Goal: Task Accomplishment & Management: Complete application form

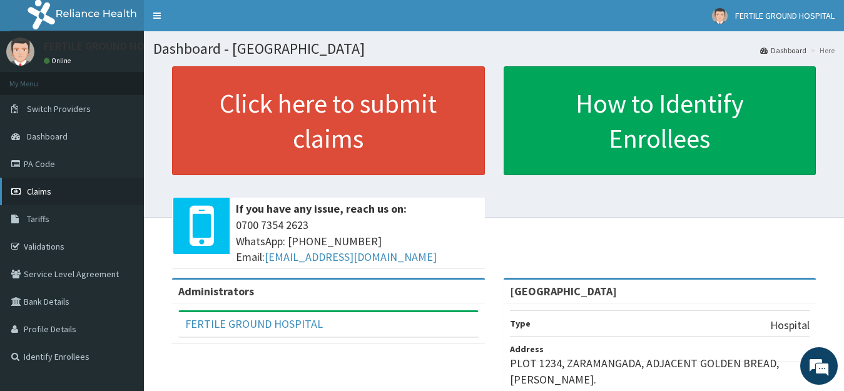
click at [40, 189] on span "Claims" at bounding box center [39, 191] width 24 height 11
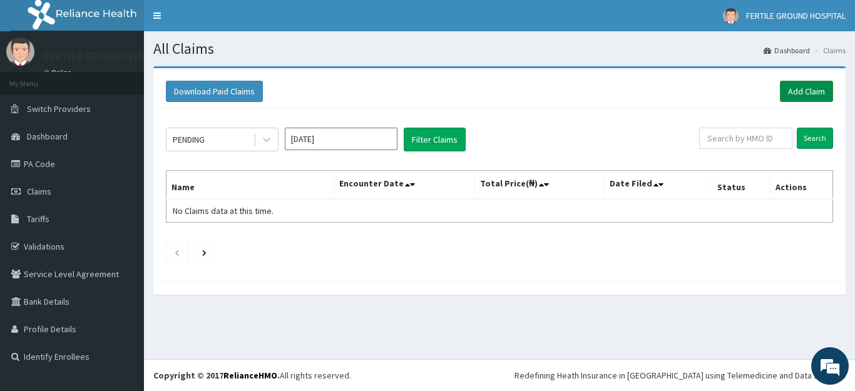
click at [802, 90] on link "Add Claim" at bounding box center [806, 91] width 53 height 21
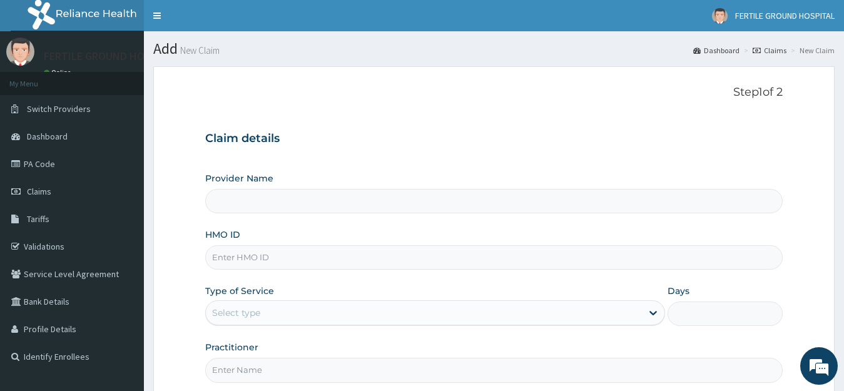
type input "[GEOGRAPHIC_DATA]"
click at [282, 199] on input "[GEOGRAPHIC_DATA]" at bounding box center [494, 201] width 578 height 24
click at [244, 258] on input "HMO ID" at bounding box center [494, 257] width 578 height 24
type input "NPM/10010/B"
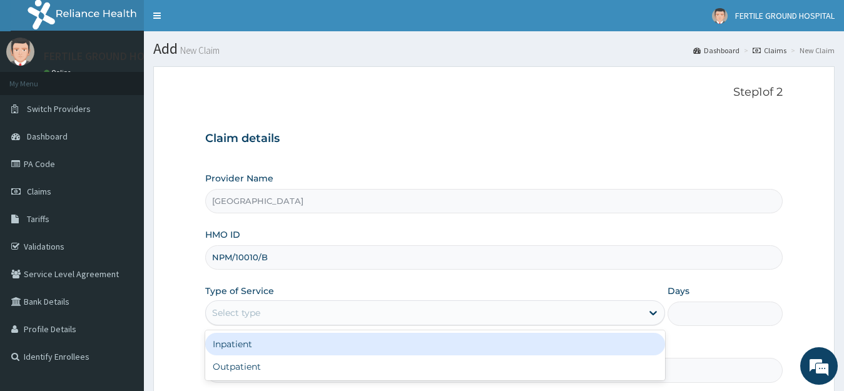
click at [340, 311] on div "Select type" at bounding box center [424, 313] width 437 height 20
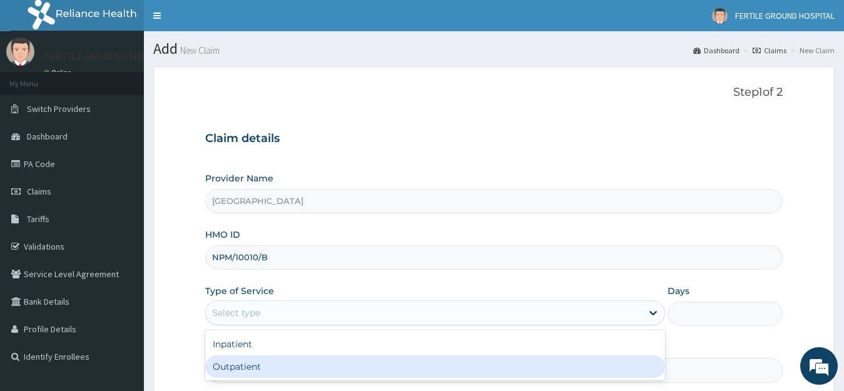
click at [250, 371] on div "Outpatient" at bounding box center [435, 366] width 461 height 23
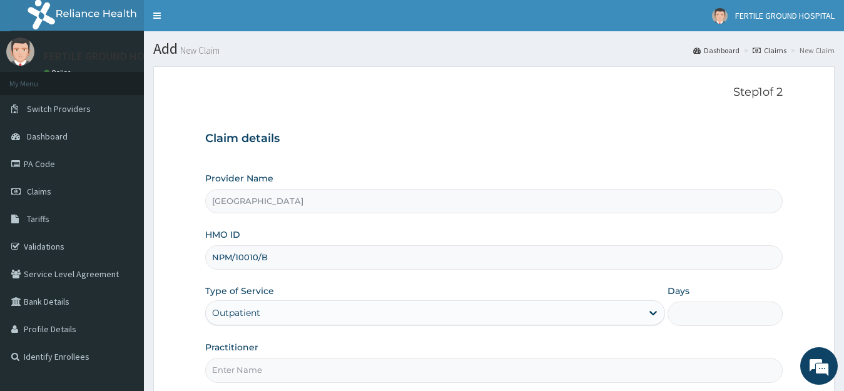
type input "1"
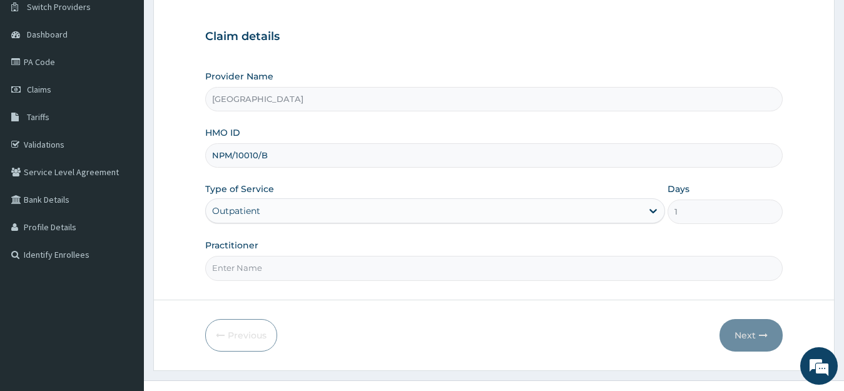
scroll to position [123, 0]
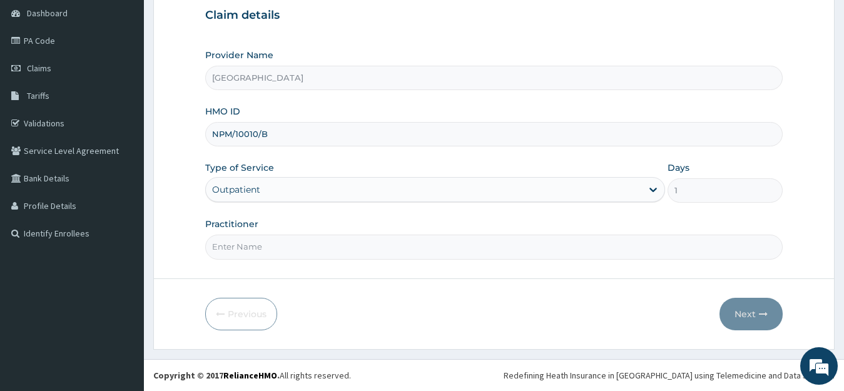
click at [237, 255] on input "Practitioner" at bounding box center [494, 247] width 578 height 24
type input "[PERSON_NAME]"
click at [748, 310] on button "Next" at bounding box center [751, 314] width 63 height 33
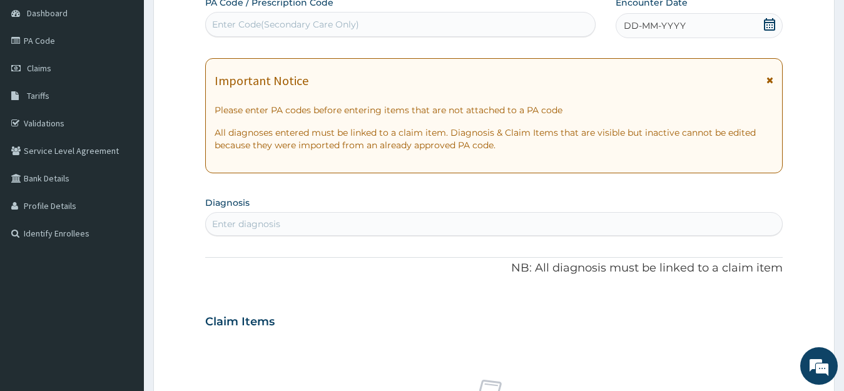
click at [282, 226] on div "Enter diagnosis" at bounding box center [494, 224] width 577 height 20
type input "MALARI"
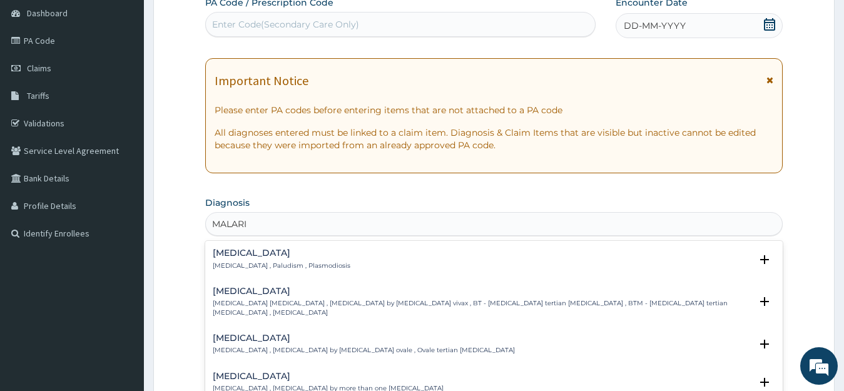
click at [284, 346] on p "[MEDICAL_DATA] , [MEDICAL_DATA] by [MEDICAL_DATA] ovale , Ovale tertian [MEDICA…" at bounding box center [364, 350] width 302 height 9
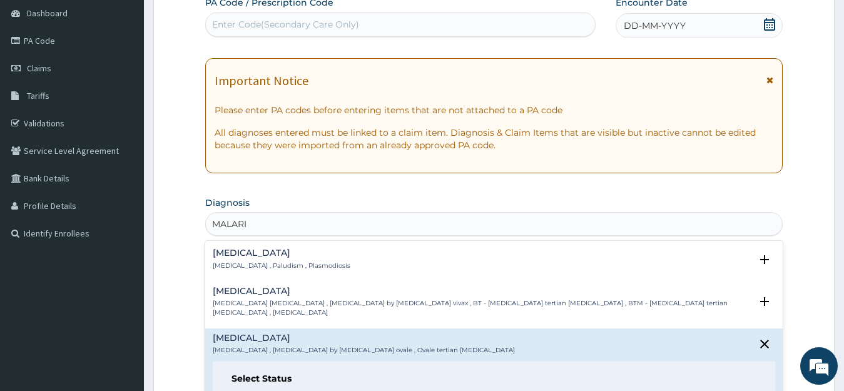
scroll to position [466, 0]
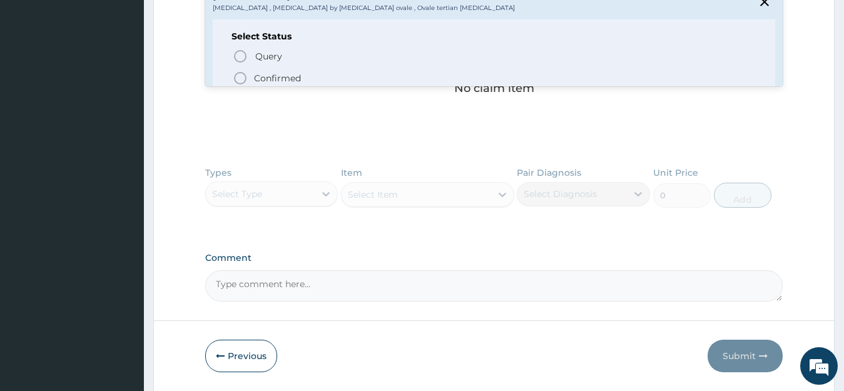
click at [239, 73] on icon "status option filled" at bounding box center [240, 78] width 15 height 15
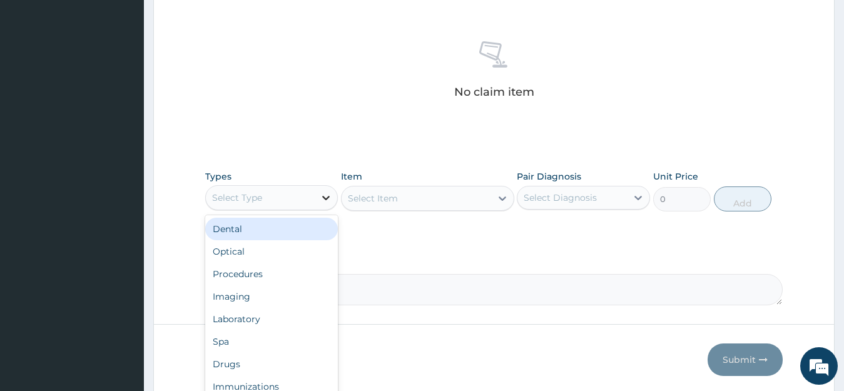
click at [328, 198] on icon at bounding box center [326, 198] width 8 height 4
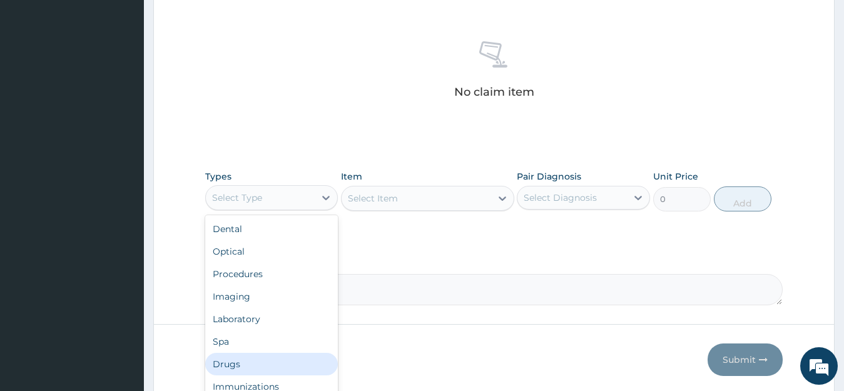
click at [247, 362] on div "Drugs" at bounding box center [271, 364] width 133 height 23
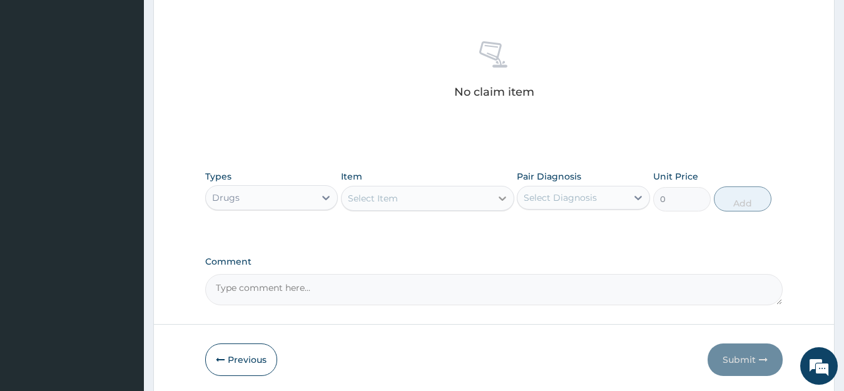
click at [504, 198] on icon at bounding box center [503, 199] width 8 height 4
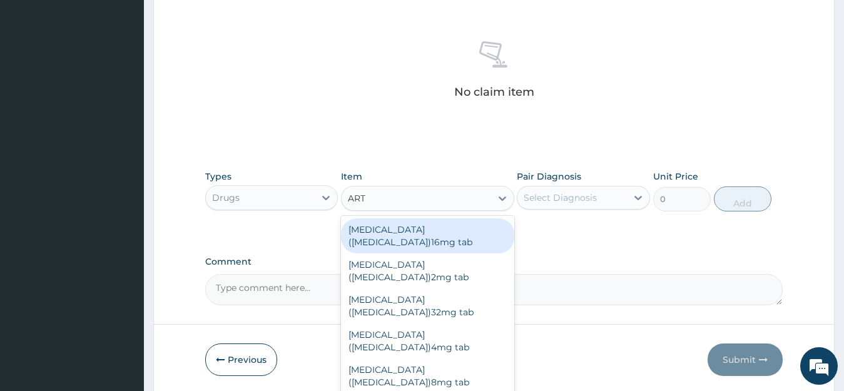
type input "ARTE"
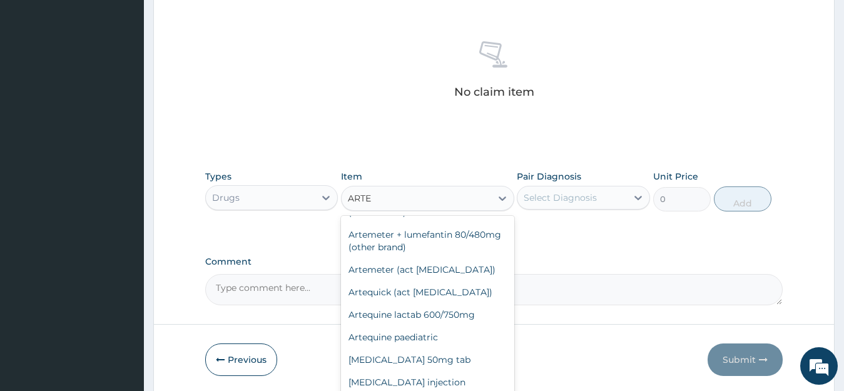
scroll to position [0, 0]
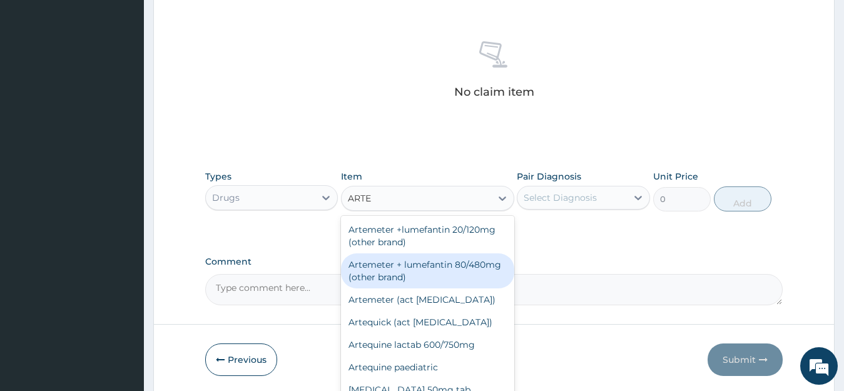
click at [398, 281] on div "Artemeter + lumefantin 80/480mg (other brand)" at bounding box center [427, 270] width 173 height 35
type input "230.4"
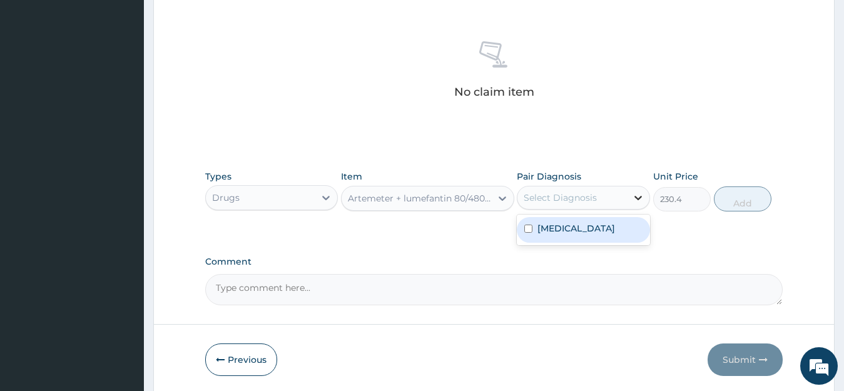
click at [635, 196] on icon at bounding box center [638, 197] width 13 height 13
click at [528, 227] on input "checkbox" at bounding box center [528, 229] width 8 height 8
checkbox input "true"
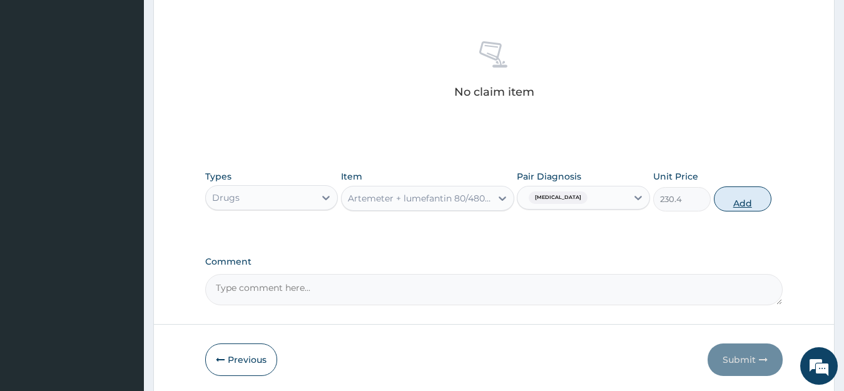
click at [738, 201] on button "Add" at bounding box center [743, 198] width 58 height 25
type input "0"
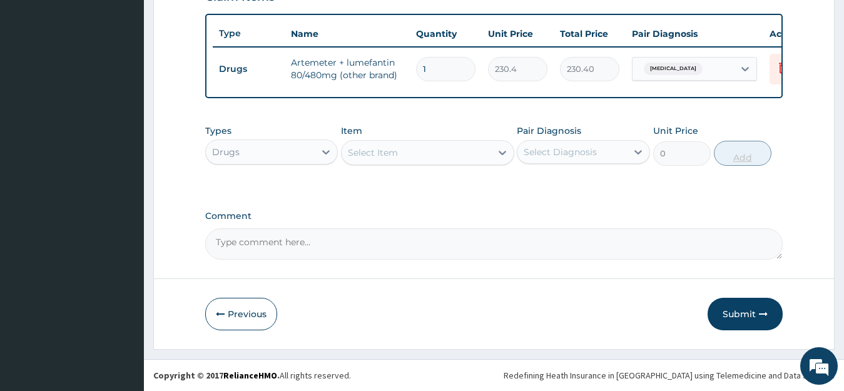
scroll to position [462, 0]
click at [420, 153] on div "Select Item" at bounding box center [417, 153] width 150 height 20
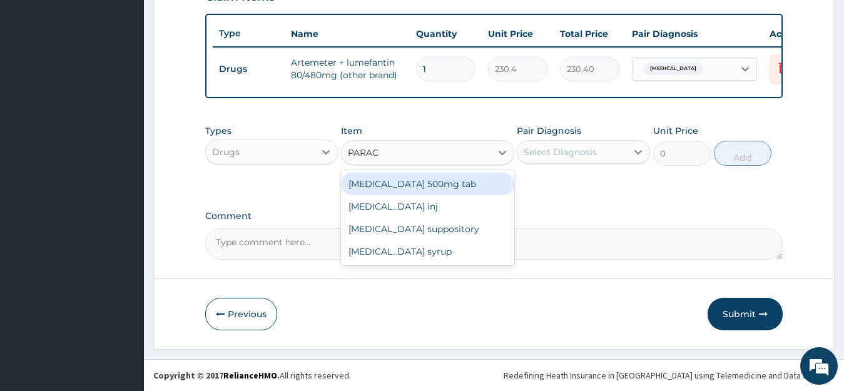
type input "PARACE"
click at [423, 185] on div "[MEDICAL_DATA] 500mg tab" at bounding box center [427, 184] width 173 height 23
type input "12"
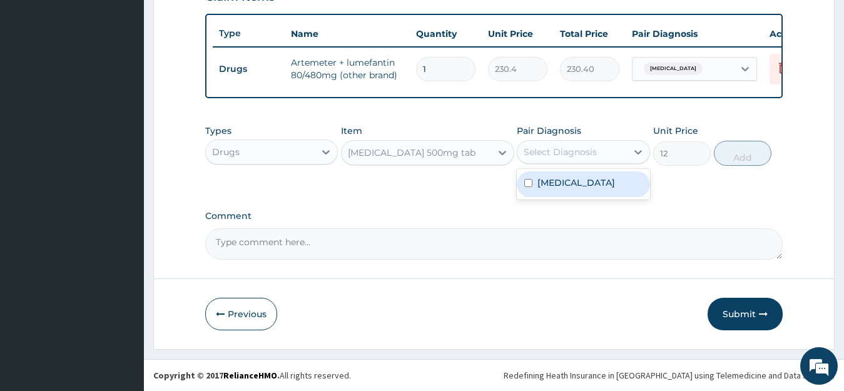
click at [626, 159] on div "Select Diagnosis" at bounding box center [573, 152] width 110 height 20
click at [529, 182] on input "checkbox" at bounding box center [528, 183] width 8 height 8
checkbox input "true"
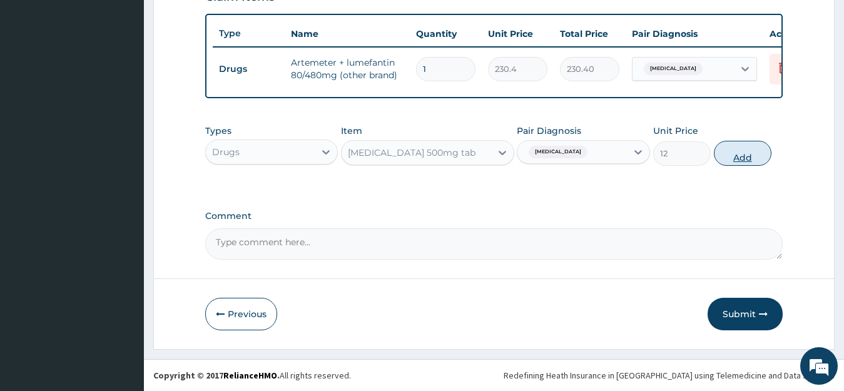
click at [735, 156] on button "Add" at bounding box center [743, 153] width 58 height 25
type input "0"
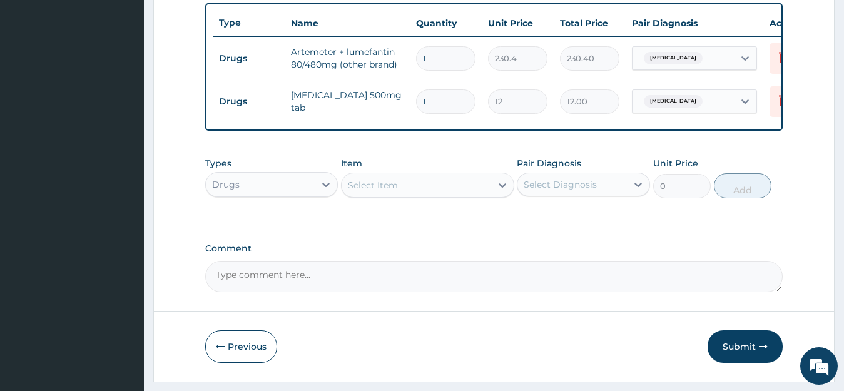
click at [456, 56] on input "1" at bounding box center [445, 58] width 59 height 24
type input "0.00"
type input "6"
type input "1382.40"
type input "6"
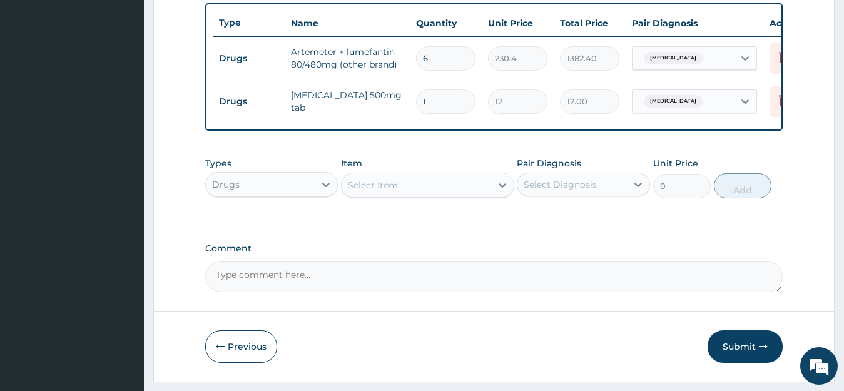
click at [444, 105] on input "1" at bounding box center [445, 101] width 59 height 24
type input "18"
type input "216.00"
type input "18"
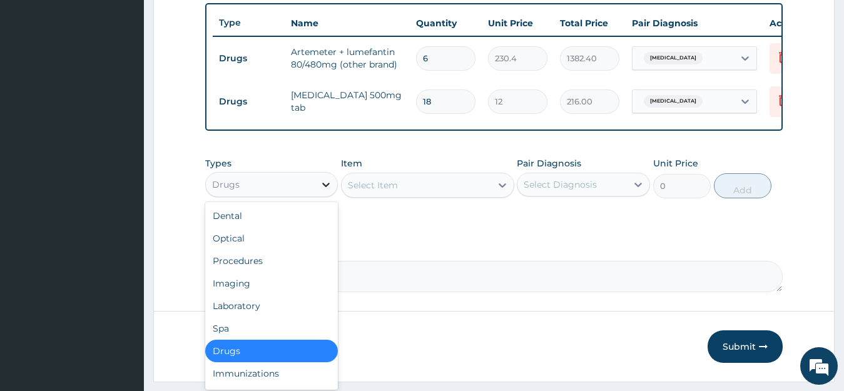
click at [318, 196] on div at bounding box center [326, 184] width 23 height 23
click at [247, 317] on div "Laboratory" at bounding box center [271, 306] width 133 height 23
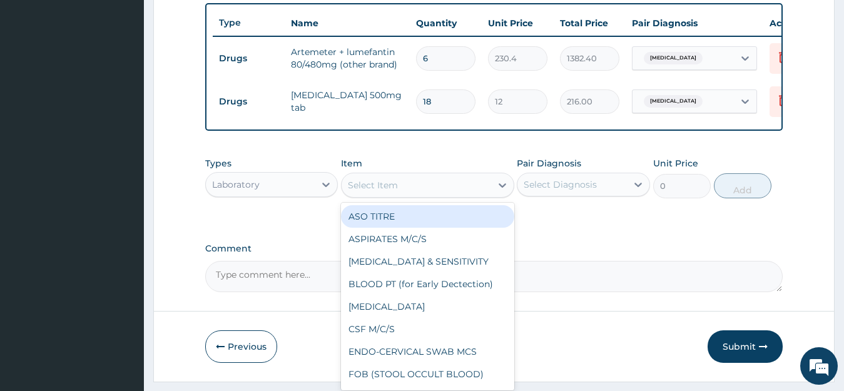
click at [501, 191] on icon at bounding box center [502, 185] width 13 height 13
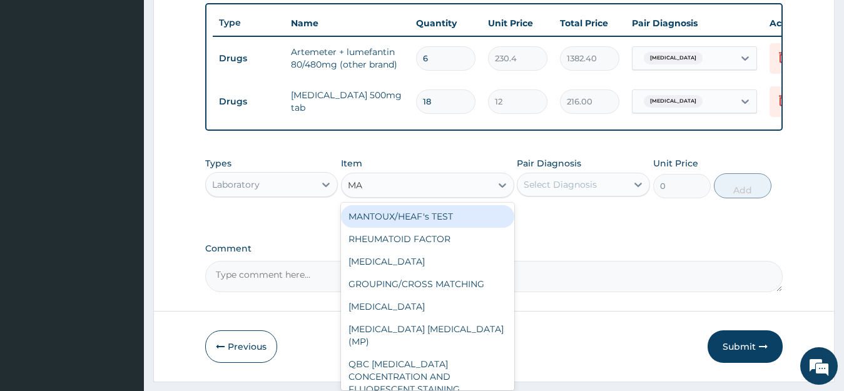
type input "MAL"
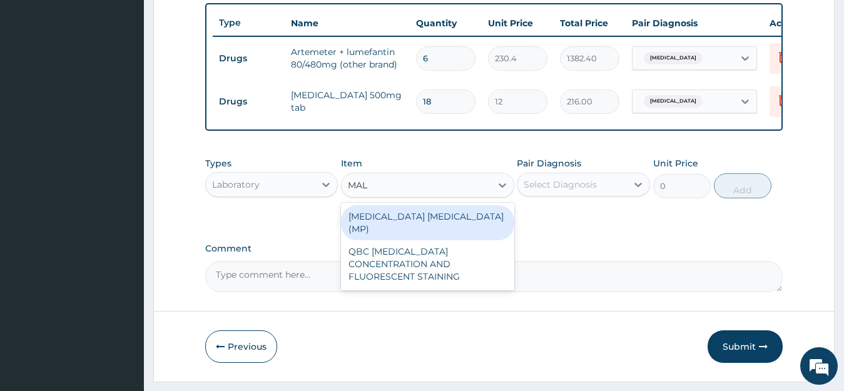
click at [486, 233] on div "[MEDICAL_DATA] [MEDICAL_DATA] (MP)" at bounding box center [427, 222] width 173 height 35
type input "1820"
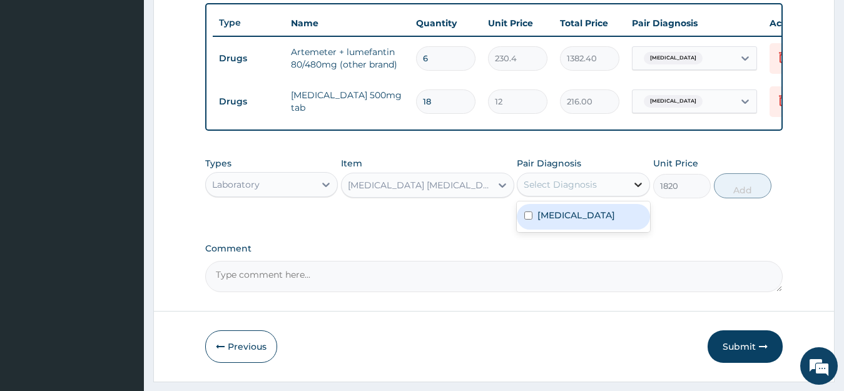
click at [640, 191] on icon at bounding box center [638, 184] width 13 height 13
click at [526, 220] on input "checkbox" at bounding box center [528, 216] width 8 height 8
checkbox input "true"
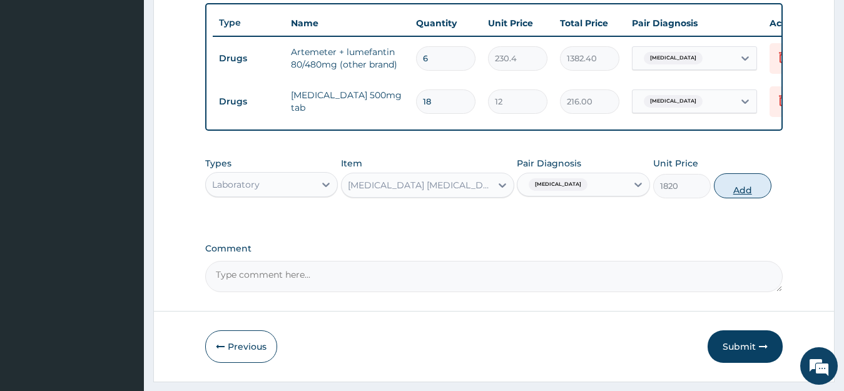
click at [740, 198] on button "Add" at bounding box center [743, 185] width 58 height 25
type input "0"
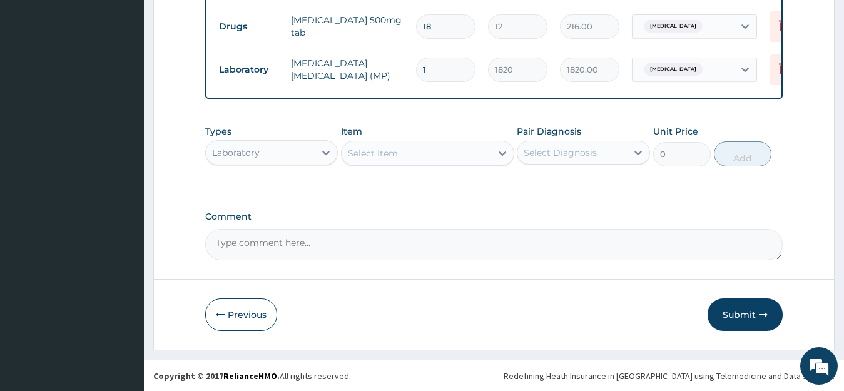
scroll to position [549, 0]
click at [737, 315] on button "Submit" at bounding box center [745, 314] width 75 height 33
click at [740, 314] on button "Submit" at bounding box center [745, 314] width 75 height 33
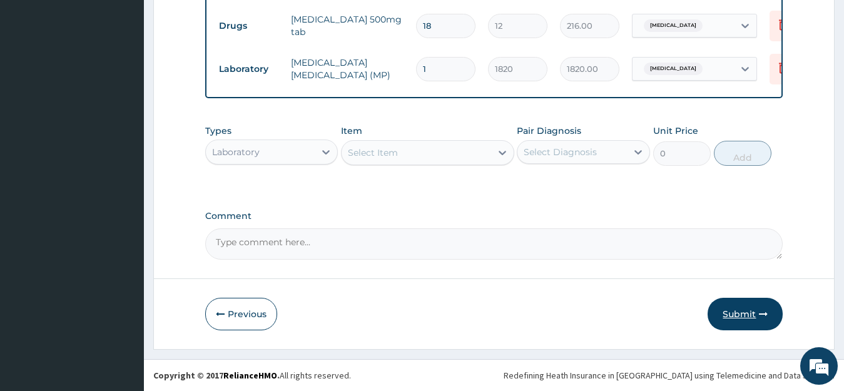
click at [740, 314] on button "Submit" at bounding box center [745, 314] width 75 height 33
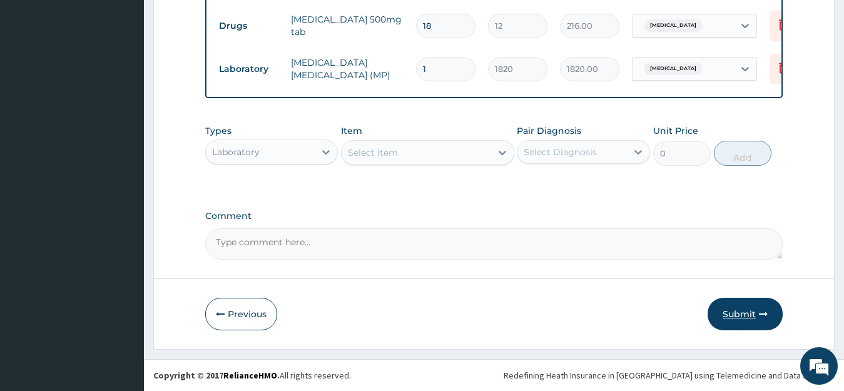
click at [740, 314] on button "Submit" at bounding box center [745, 314] width 75 height 33
